Goal: Feedback & Contribution: Leave review/rating

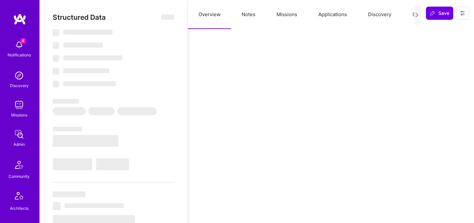
click at [409, 16] on button "Evaluation" at bounding box center [424, 14] width 45 height 29
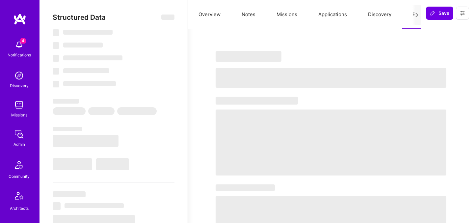
select select "Right Now"
select select "5"
select select "4"
select select "7"
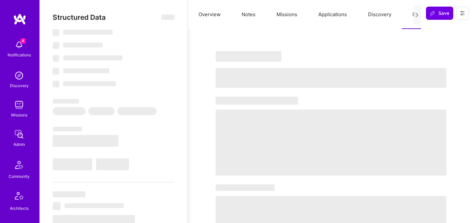
select select "US"
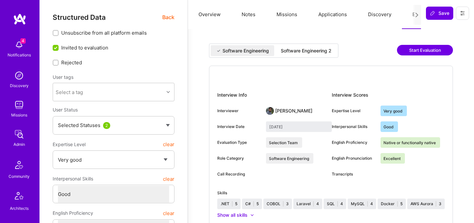
click at [291, 53] on div "Software Engineering 2" at bounding box center [306, 50] width 51 height 7
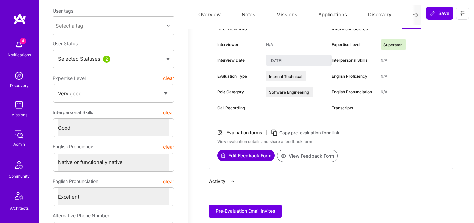
scroll to position [73, 0]
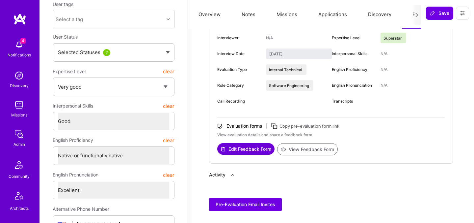
click at [292, 149] on button "View Feedback Form" at bounding box center [307, 149] width 61 height 12
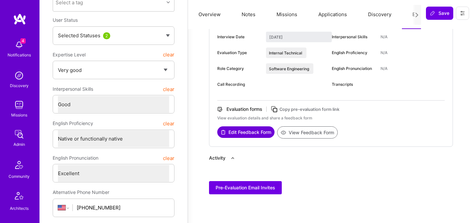
scroll to position [78, 0]
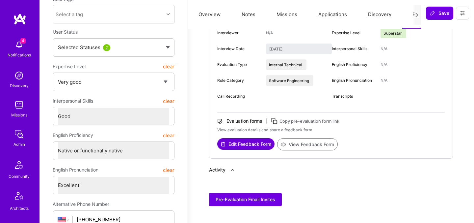
click at [233, 169] on icon at bounding box center [233, 169] width 2 height 1
click at [233, 169] on icon at bounding box center [233, 170] width 4 height 4
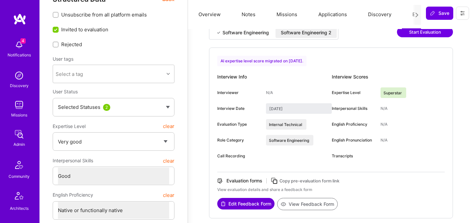
scroll to position [16, 0]
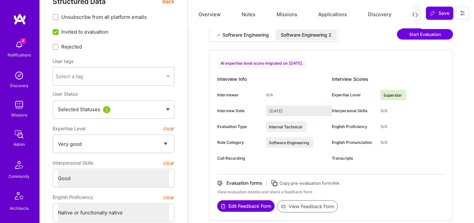
click at [313, 37] on div "Software Engineering 2" at bounding box center [306, 35] width 51 height 7
click at [265, 36] on div "Software Engineering" at bounding box center [246, 35] width 46 height 7
type input "[DATE]"
